Goal: Task Accomplishment & Management: Manage account settings

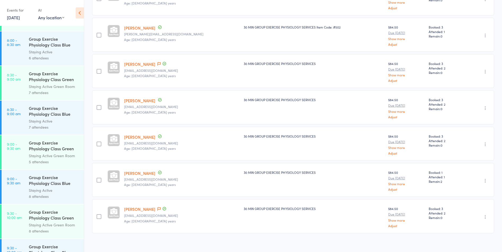
scroll to position [238, 0]
click at [23, 163] on link "9:00 - 9:30 am Group Exercise Physiology Class Green Room Staying Active Green …" at bounding box center [43, 151] width 82 height 34
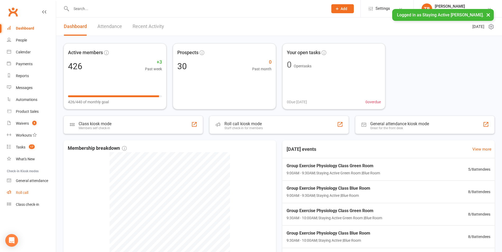
click at [21, 193] on div "Roll call" at bounding box center [22, 193] width 12 height 4
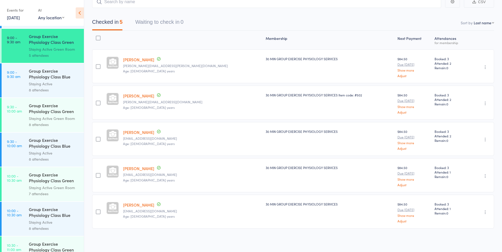
scroll to position [344, 0]
click at [16, 119] on link "9:30 - 10:00 am Group Exercise Physiology Class Green Room Staying Active Green…" at bounding box center [43, 115] width 82 height 34
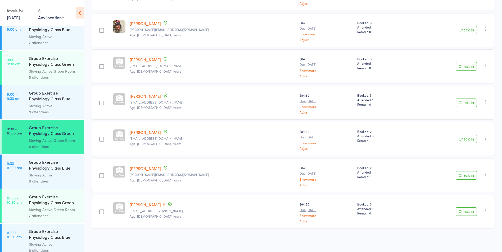
scroll to position [371, 0]
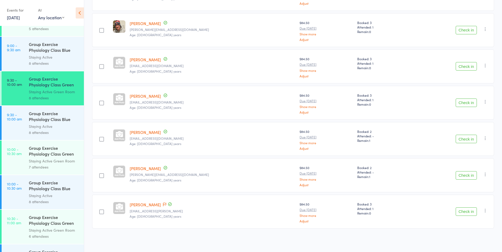
click at [21, 131] on link "9:30 - 10:00 am Group Exercise Physiology Class Blue Room Staying Active 8 atte…" at bounding box center [43, 123] width 82 height 34
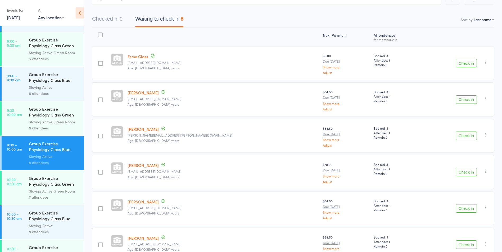
scroll to position [371, 0]
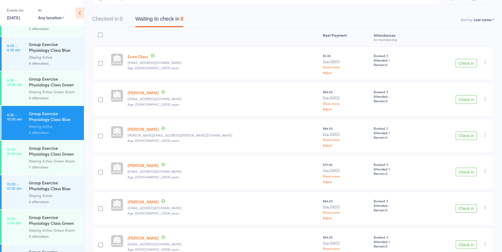
click at [20, 93] on link "9:30 - 10:00 am Group Exercise Physiology Class Green Room Staying Active Green…" at bounding box center [43, 88] width 82 height 34
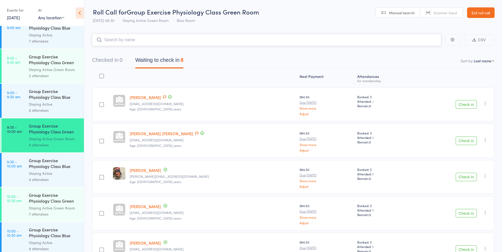
scroll to position [397, 0]
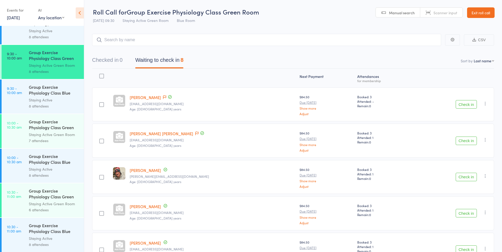
click at [19, 97] on link "9:30 - 10:00 am Group Exercise Physiology Class Blue Room Staying Active 8 atte…" at bounding box center [43, 97] width 82 height 34
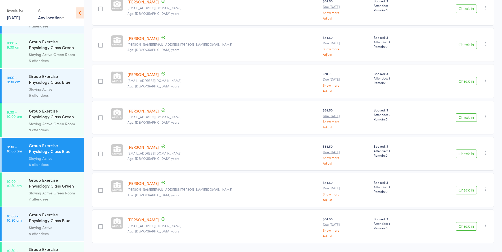
scroll to position [344, 0]
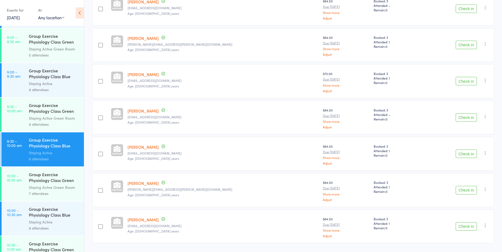
click at [48, 112] on div "Group Exercise Physiology Class Green Room" at bounding box center [54, 108] width 51 height 13
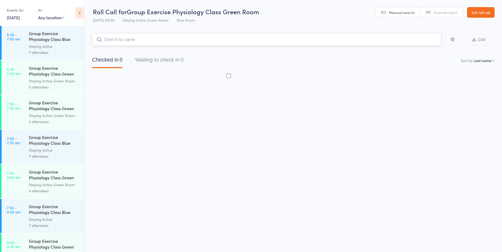
scroll to position [0, 0]
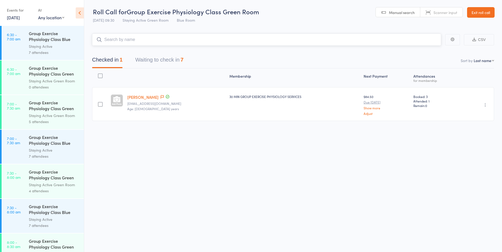
click at [159, 60] on button "Waiting to check in 7" at bounding box center [159, 61] width 48 height 14
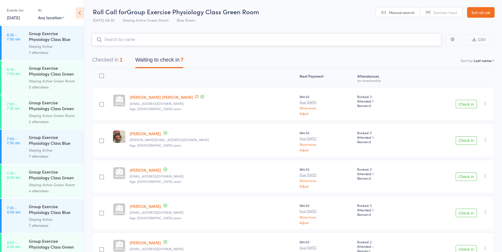
scroll to position [0, 0]
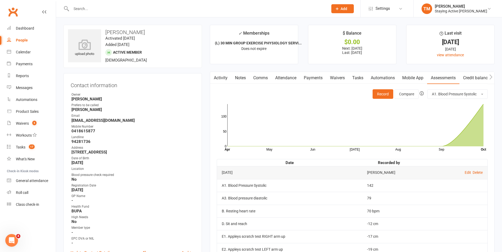
click at [206, 3] on div at bounding box center [194, 8] width 261 height 17
click at [205, 10] on input "text" at bounding box center [197, 8] width 255 height 7
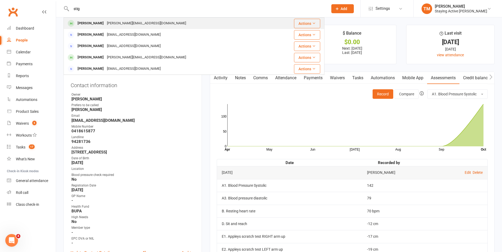
type input "stig"
click at [120, 23] on div "s.falster@outlook.com" at bounding box center [146, 24] width 82 height 8
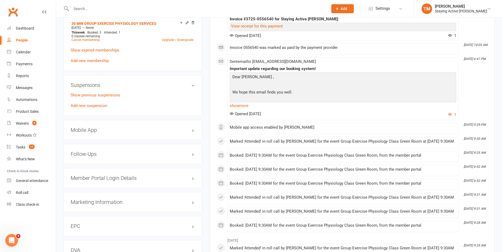
scroll to position [450, 0]
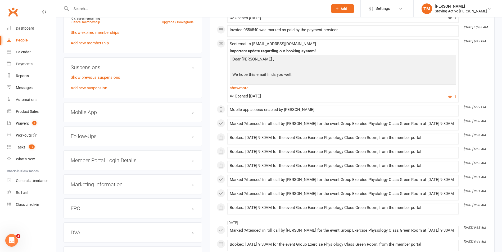
click at [86, 116] on div "Mobile App" at bounding box center [133, 112] width 138 height 20
click at [89, 113] on h3 "Mobile App" at bounding box center [133, 113] width 124 height 6
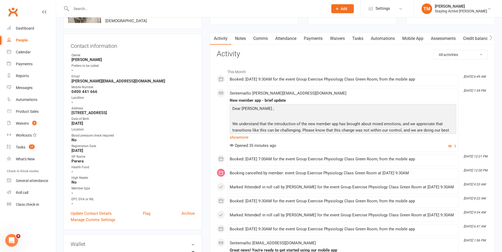
scroll to position [0, 0]
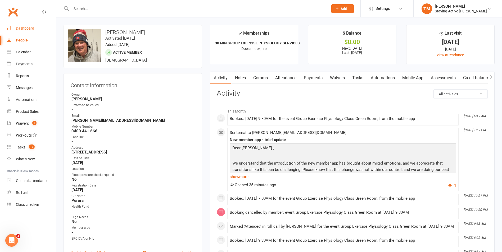
click at [34, 29] on div "Dashboard" at bounding box center [25, 28] width 18 height 4
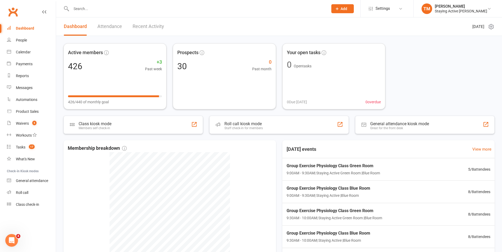
click at [218, 8] on input "text" at bounding box center [197, 8] width 255 height 7
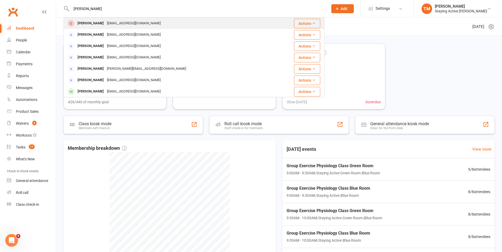
type input "goldrick"
click at [208, 27] on div "Richard Goldrick ngoldrick@gmail.com" at bounding box center [168, 23] width 209 height 11
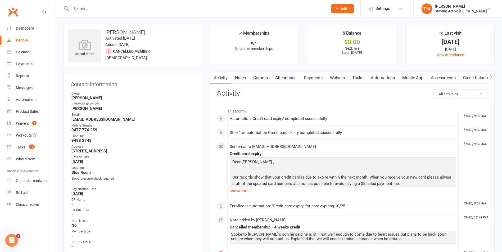
click at [117, 13] on div at bounding box center [194, 8] width 261 height 17
click at [117, 11] on input "text" at bounding box center [197, 8] width 255 height 7
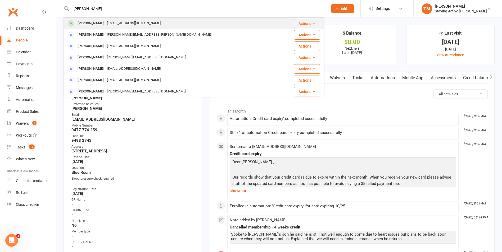
type input "susan clift"
click at [113, 21] on div "susanclift732@gmail.com" at bounding box center [133, 24] width 57 height 8
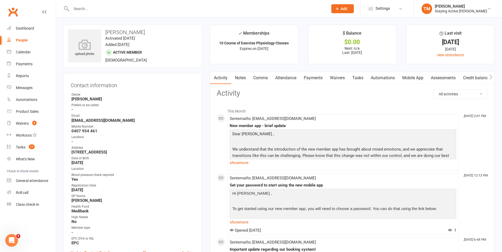
click at [437, 80] on link "Assessments" at bounding box center [443, 78] width 32 height 12
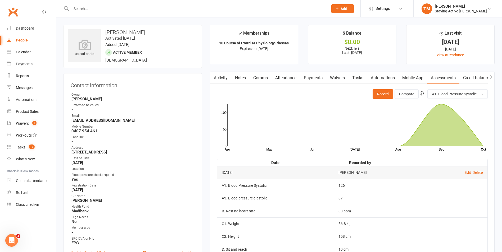
click at [241, 77] on link "Notes" at bounding box center [240, 78] width 18 height 12
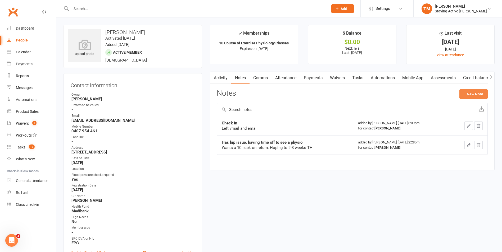
click at [476, 93] on button "+ New Note" at bounding box center [473, 94] width 28 height 10
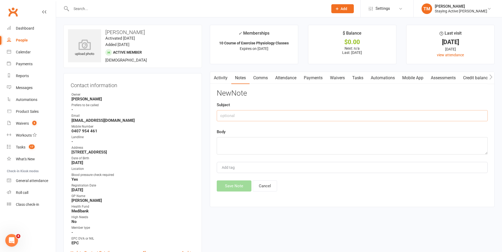
click at [290, 118] on input "text" at bounding box center [352, 115] width 271 height 11
type input "Vertigo treatment"
click at [277, 143] on textarea at bounding box center [352, 145] width 271 height 17
type textarea "h"
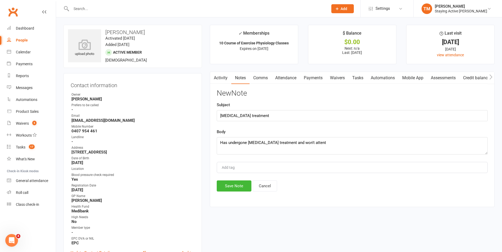
click at [313, 144] on textarea "Has undergone vertigo treatment and won't attent" at bounding box center [352, 145] width 271 height 17
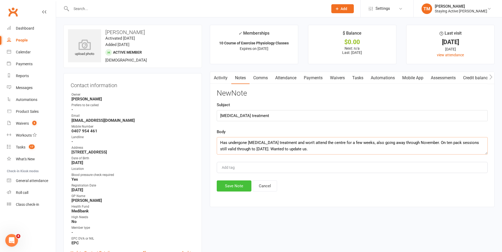
type textarea "Has undergone vertigo treatment and won't attend the centre for a few weeks, al…"
click at [237, 188] on button "Save Note" at bounding box center [234, 186] width 35 height 11
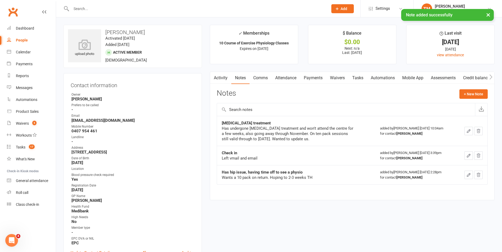
click at [490, 14] on button "×" at bounding box center [489, 14] width 10 height 11
